Goal: Navigation & Orientation: Find specific page/section

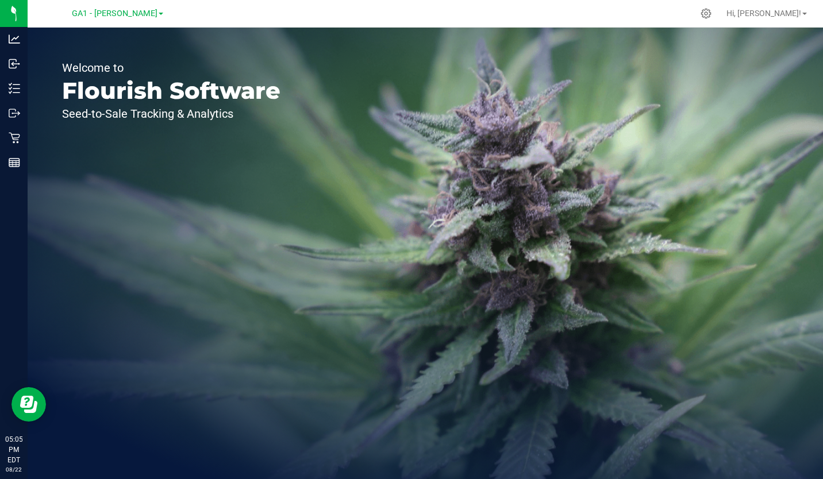
click at [141, 8] on link "GA1 - [PERSON_NAME]" at bounding box center [117, 12] width 91 height 11
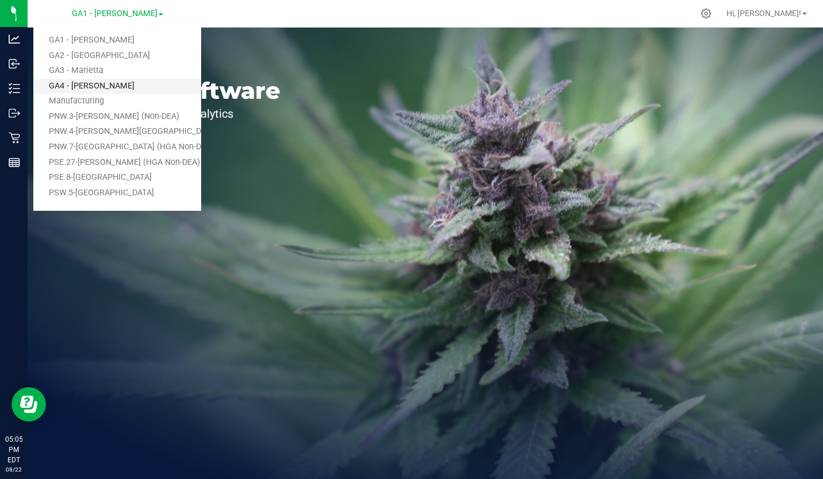
click at [106, 83] on link "GA4 - [PERSON_NAME]" at bounding box center [117, 87] width 168 height 16
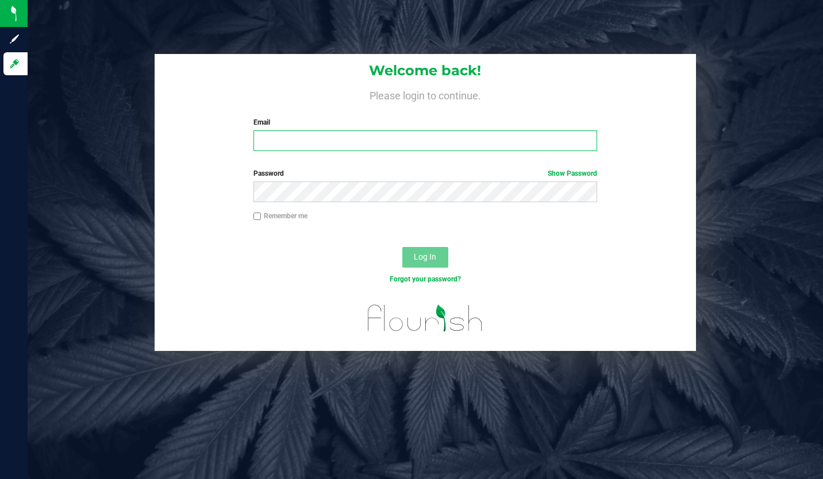
type input "[EMAIL_ADDRESS][DOMAIN_NAME]"
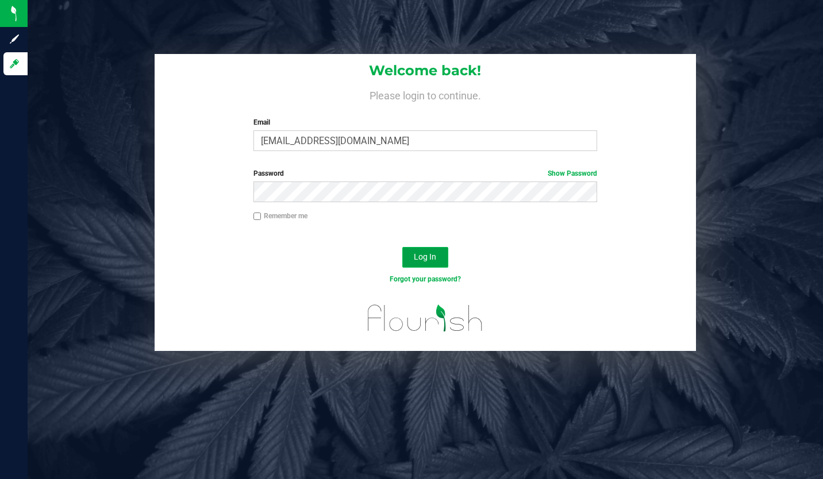
click at [422, 260] on span "Log In" at bounding box center [425, 256] width 22 height 9
